Goal: Information Seeking & Learning: Learn about a topic

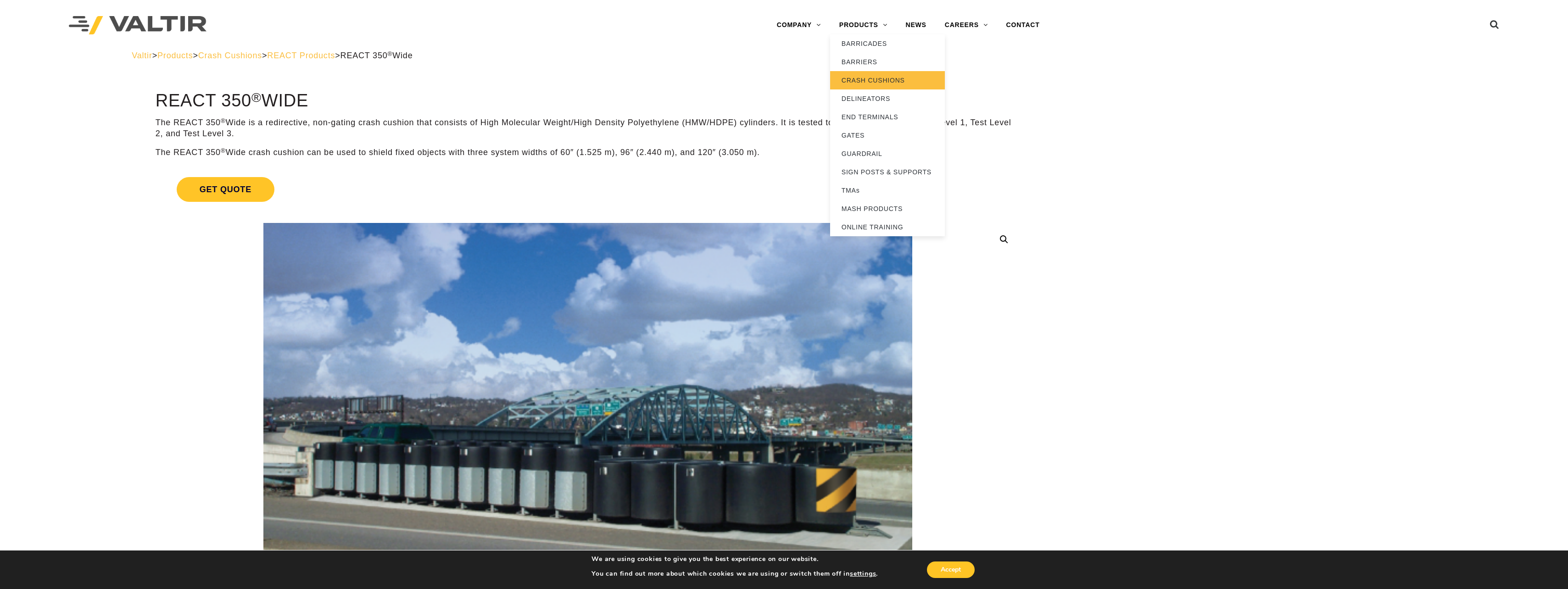
click at [883, 83] on link "CRASH CUSHIONS" at bounding box center [887, 80] width 114 height 18
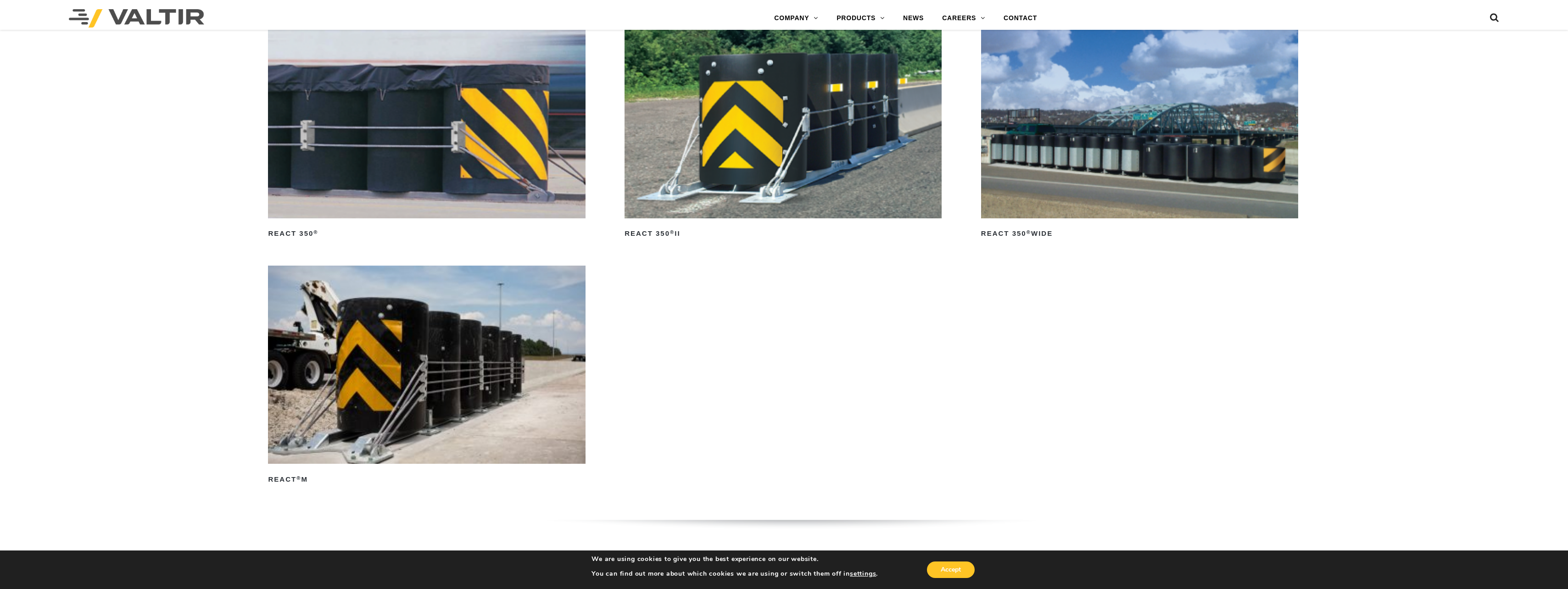
scroll to position [1743, 0]
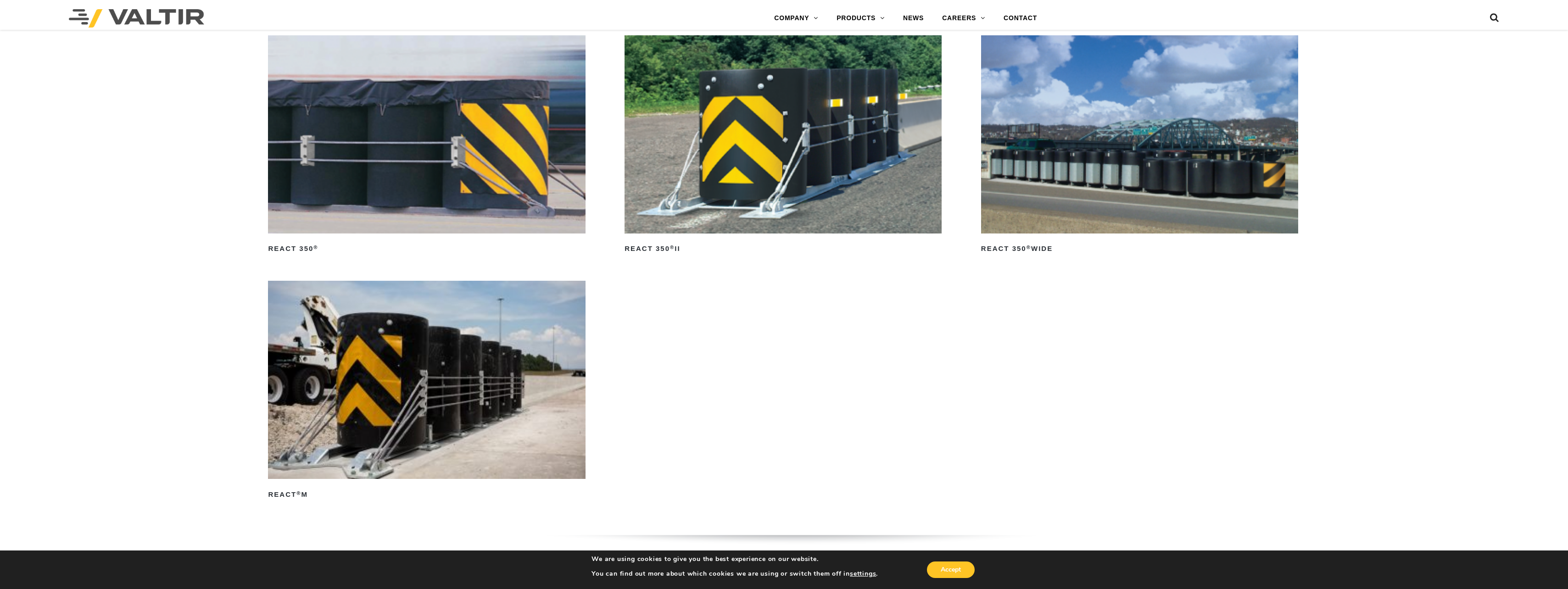
click at [502, 388] on img at bounding box center [426, 380] width 317 height 198
click at [1087, 174] on img at bounding box center [1139, 134] width 317 height 198
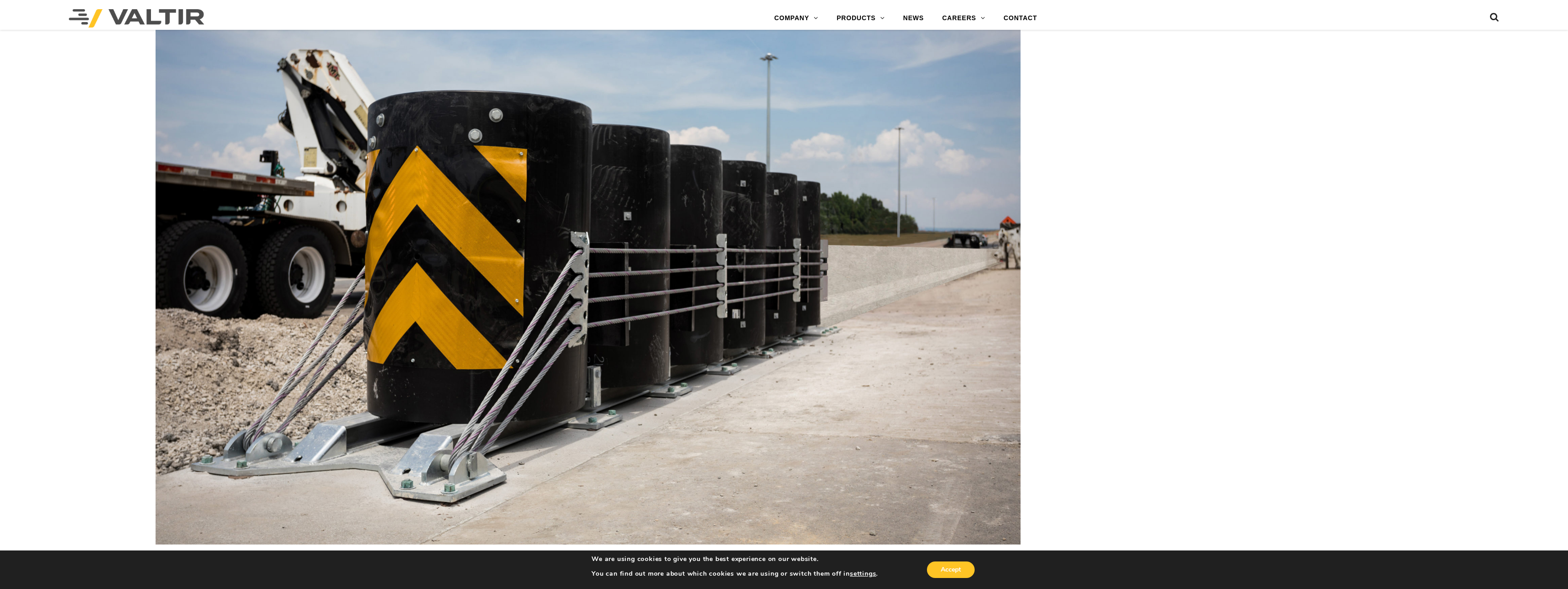
scroll to position [1743, 0]
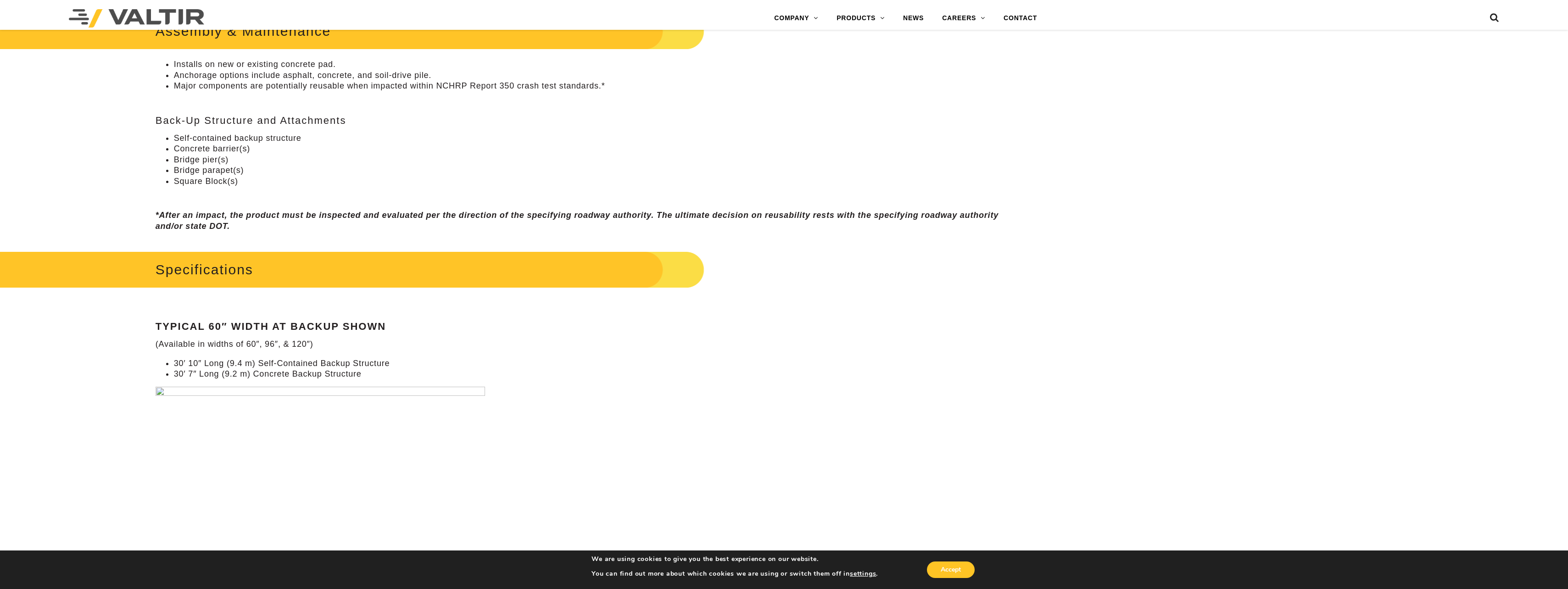
scroll to position [826, 0]
